Goal: Find specific page/section: Find specific page/section

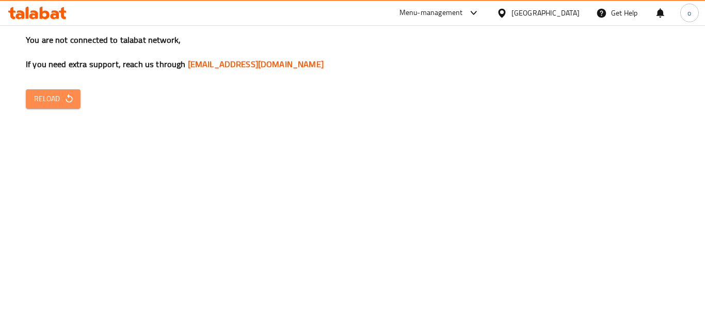
click at [62, 100] on span "Reload" at bounding box center [53, 98] width 38 height 13
click at [68, 100] on icon "button" at bounding box center [69, 98] width 10 height 10
click at [54, 13] on icon at bounding box center [37, 13] width 58 height 12
